Goal: Information Seeking & Learning: Compare options

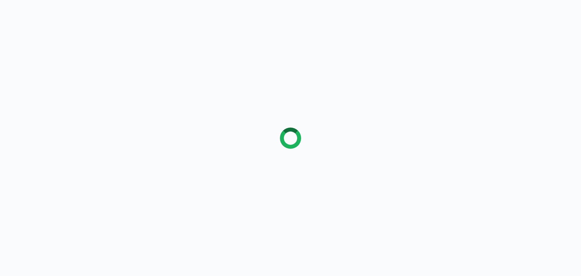
click at [60, 70] on div at bounding box center [290, 138] width 581 height 276
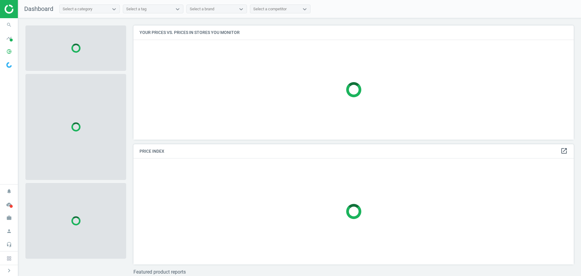
scroll to position [123, 445]
click at [10, 21] on icon "search" at bounding box center [8, 24] width 11 height 11
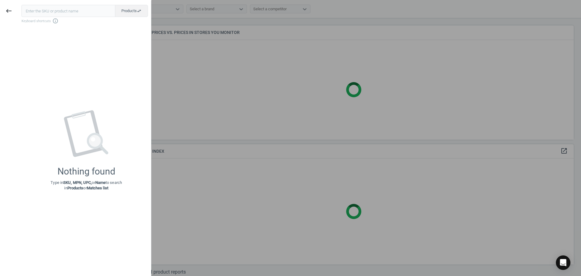
click at [38, 13] on input "text" at bounding box center [68, 11] width 94 height 12
type input "19801712"
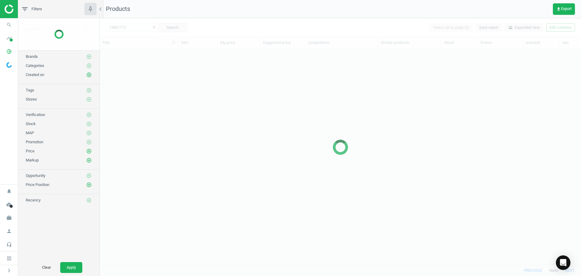
scroll to position [206, 476]
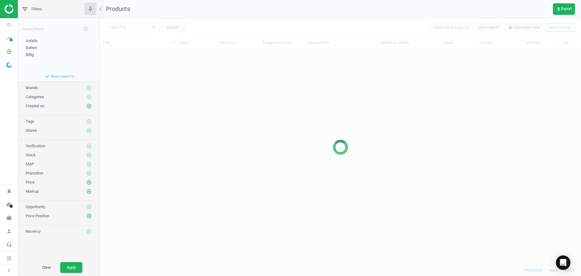
click at [135, 85] on div at bounding box center [340, 146] width 481 height 257
click at [199, 109] on div at bounding box center [340, 146] width 481 height 257
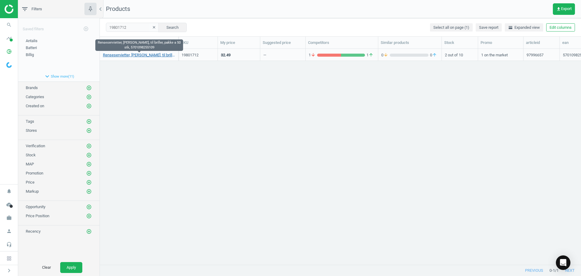
click at [147, 55] on link "Renseservietter, [PERSON_NAME], til briller, pakke a 50 stk, 5701098255109" at bounding box center [139, 54] width 72 height 5
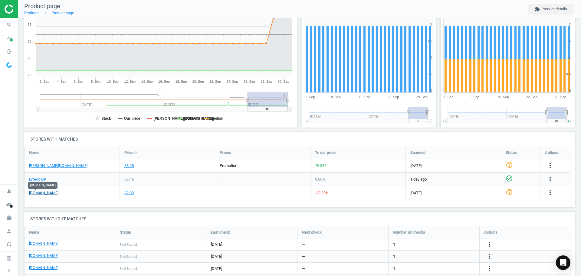
click at [39, 194] on link "[DOMAIN_NAME]" at bounding box center [43, 192] width 29 height 5
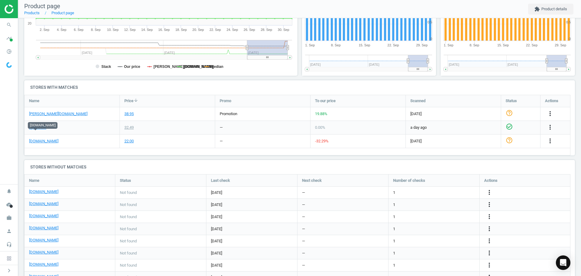
scroll to position [151, 0]
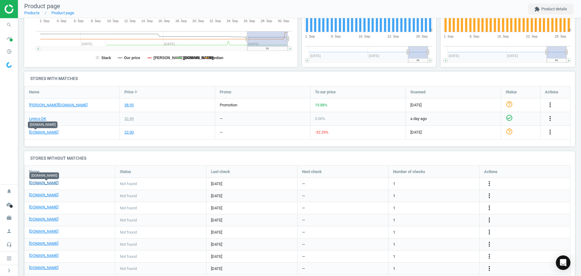
click at [51, 184] on link "[DOMAIN_NAME]" at bounding box center [43, 182] width 29 height 5
click at [41, 194] on link "[DOMAIN_NAME]" at bounding box center [43, 194] width 29 height 5
click at [45, 220] on link "[DOMAIN_NAME]" at bounding box center [43, 218] width 29 height 5
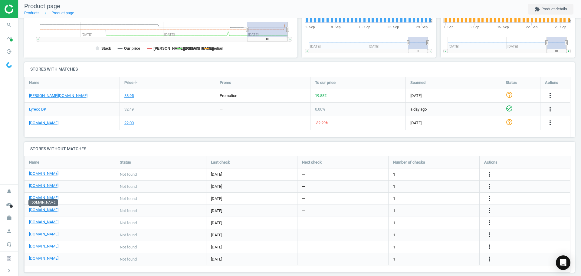
scroll to position [168, 0]
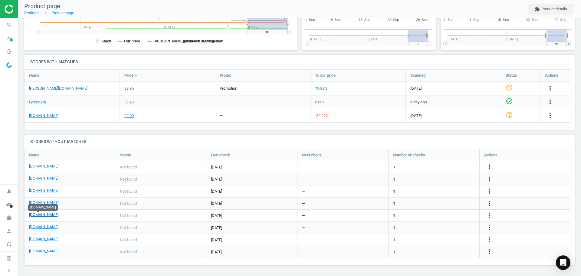
click at [44, 214] on link "[DOMAIN_NAME]" at bounding box center [43, 214] width 29 height 5
click at [48, 226] on link "[DOMAIN_NAME]" at bounding box center [43, 226] width 29 height 5
click at [39, 239] on link "[DOMAIN_NAME]" at bounding box center [43, 238] width 29 height 5
